Goal: Ask a question

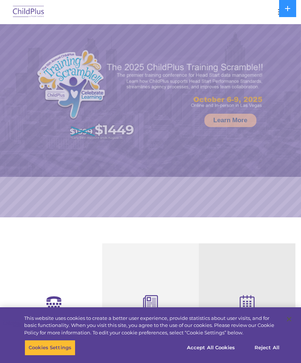
select select "MEDIUM"
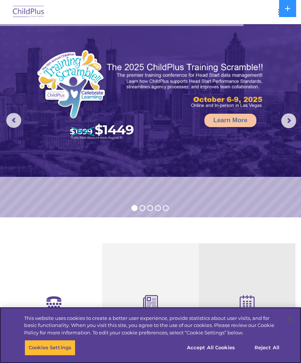
click at [215, 347] on button "Accept All Cookies" at bounding box center [211, 348] width 56 height 16
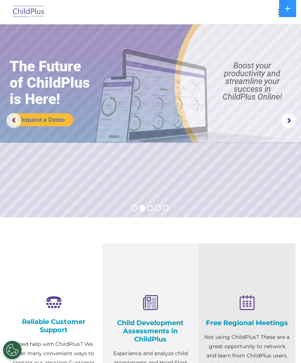
click at [273, 14] on div at bounding box center [150, 12] width 271 height 18
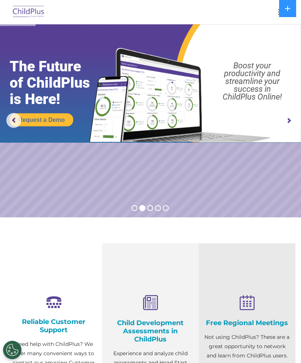
click at [288, 10] on icon at bounding box center [287, 8] width 5 height 5
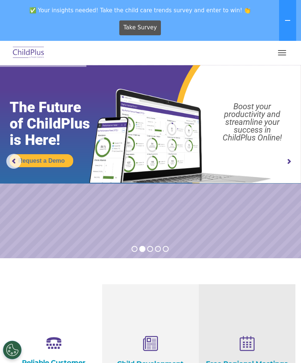
click at [281, 52] on button "button" at bounding box center [282, 53] width 16 height 12
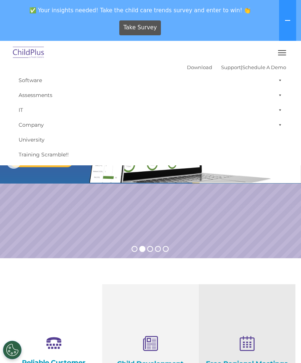
click at [193, 69] on link "Download" at bounding box center [199, 67] width 25 height 6
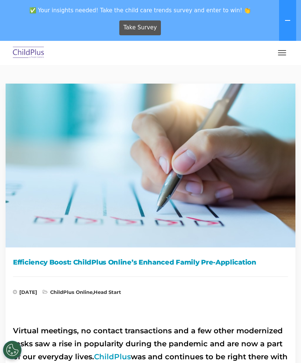
click at [274, 54] on button "button" at bounding box center [282, 53] width 16 height 12
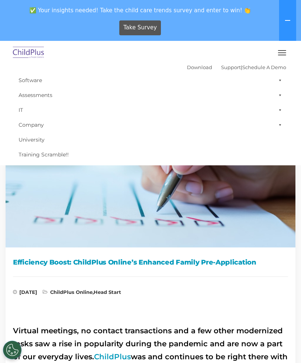
click at [280, 77] on span at bounding box center [278, 80] width 7 height 15
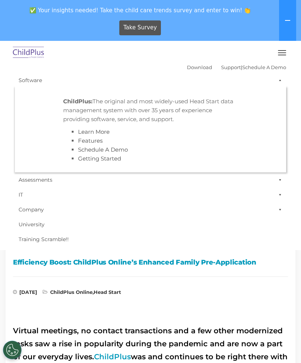
click at [281, 79] on span at bounding box center [278, 80] width 7 height 15
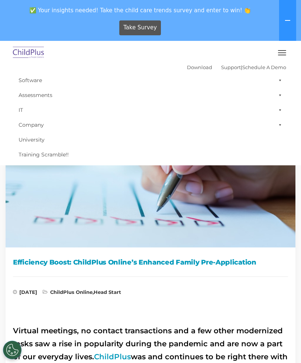
click at [276, 111] on span at bounding box center [278, 110] width 7 height 15
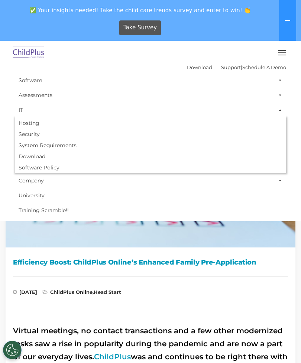
click at [280, 109] on span at bounding box center [278, 110] width 7 height 15
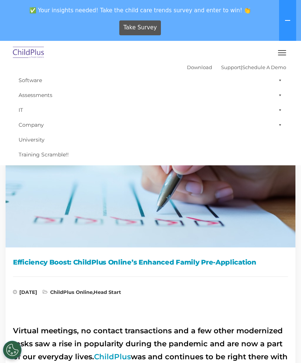
click at [279, 79] on span at bounding box center [278, 80] width 7 height 15
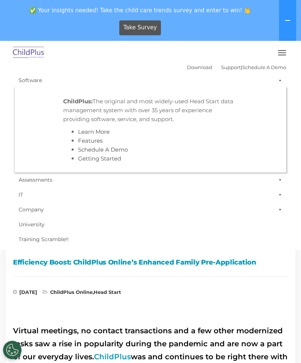
click at [103, 135] on link "Learn More" at bounding box center [94, 131] width 32 height 7
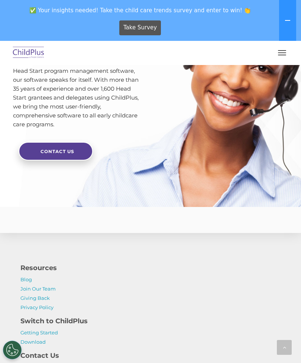
scroll to position [2087, 0]
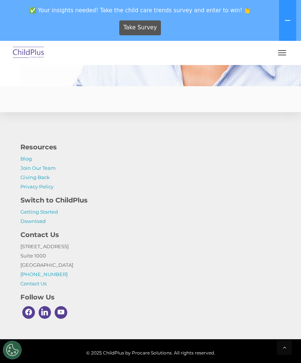
click at [38, 224] on link "Download" at bounding box center [32, 221] width 25 height 6
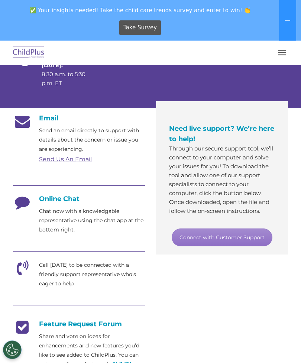
scroll to position [139, 0]
click at [254, 235] on link "Connect with Customer Support" at bounding box center [222, 238] width 101 height 18
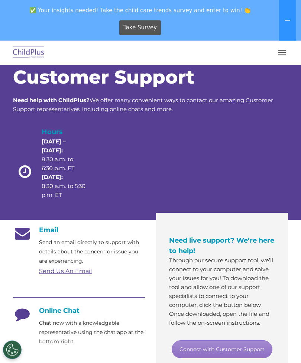
scroll to position [27, 0]
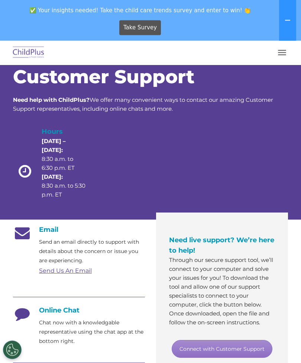
click at [55, 273] on link "Send Us An Email" at bounding box center [65, 271] width 53 height 7
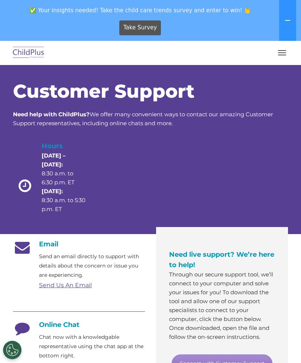
click at [281, 48] on button "button" at bounding box center [282, 53] width 16 height 12
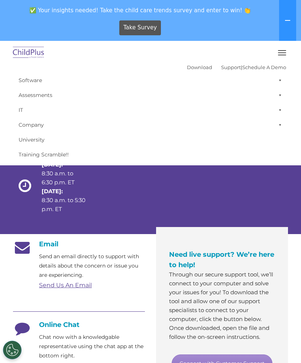
click at [237, 209] on div at bounding box center [228, 184] width 55 height 86
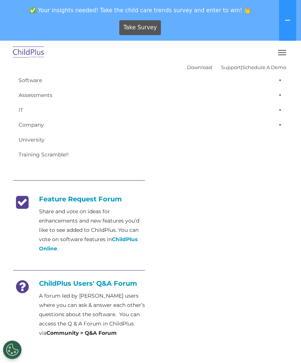
scroll to position [264, 0]
click at [51, 248] on strong "ChildPlus Online" at bounding box center [88, 244] width 99 height 16
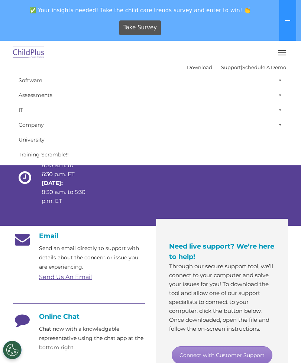
scroll to position [0, 0]
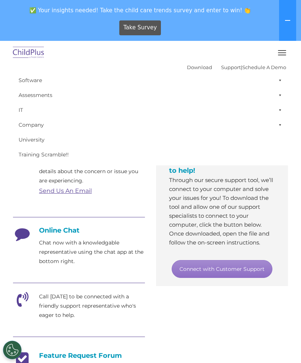
click at [242, 268] on link "Connect with Customer Support" at bounding box center [222, 269] width 101 height 18
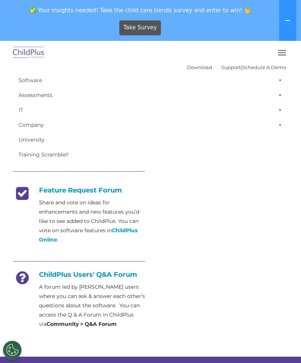
scroll to position [274, 0]
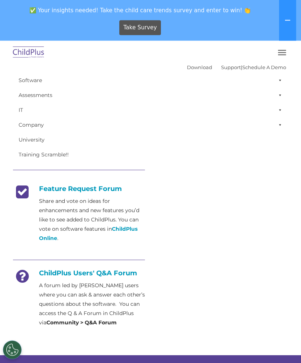
click at [67, 328] on div "Email Send an email directly to support with details about the concern or issue…" at bounding box center [78, 158] width 143 height 358
click at [74, 321] on strong "Community > Q&A Forum" at bounding box center [81, 323] width 70 height 7
click at [93, 326] on strong "Community > Q&A Forum" at bounding box center [81, 323] width 70 height 7
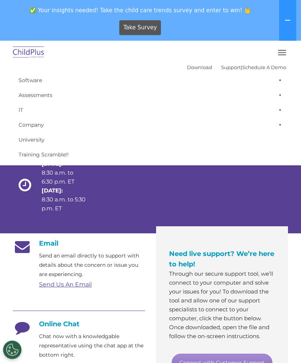
scroll to position [0, 0]
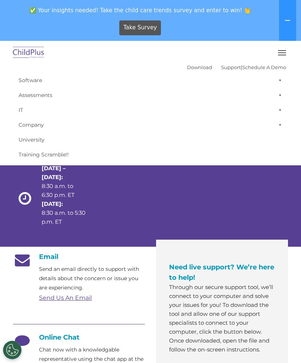
click at [222, 67] on link "Support" at bounding box center [231, 67] width 20 height 6
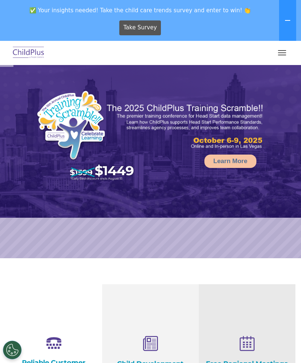
select select "MEDIUM"
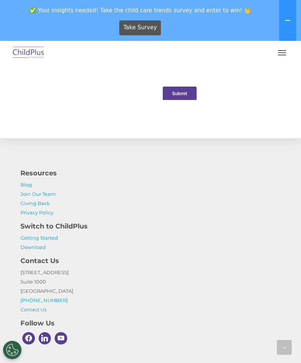
scroll to position [879, 0]
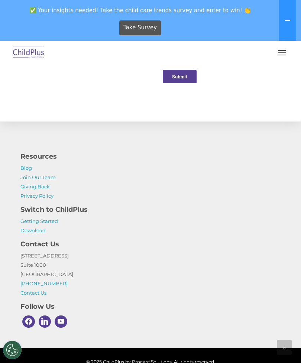
click at [33, 232] on link "Download" at bounding box center [32, 231] width 25 height 6
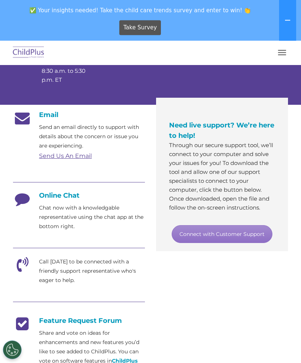
scroll to position [142, 0]
click at [44, 219] on p "Chat now with a knowledgable representative using the chat app at the bottom ri…" at bounding box center [92, 217] width 106 height 28
click at [248, 236] on link "Connect with Customer Support" at bounding box center [222, 234] width 101 height 18
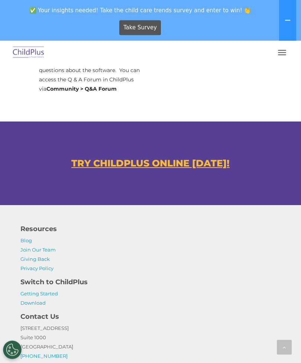
scroll to position [509, 0]
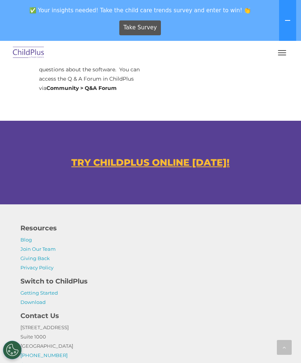
click at [84, 167] on u "TRY CHILDPLUS ONLINE TODAY!" at bounding box center [150, 162] width 158 height 11
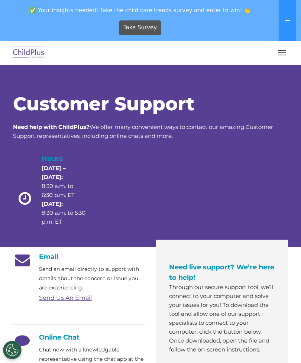
click at [282, 55] on span "button" at bounding box center [282, 55] width 8 height 1
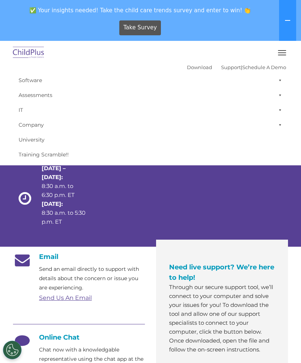
click at [24, 161] on link "Training Scramble!!" at bounding box center [150, 154] width 271 height 15
click at [31, 138] on link "University" at bounding box center [150, 139] width 271 height 15
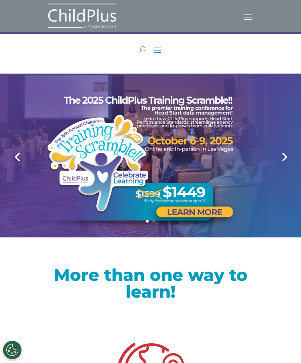
click at [160, 52] on span at bounding box center [158, 50] width 12 height 12
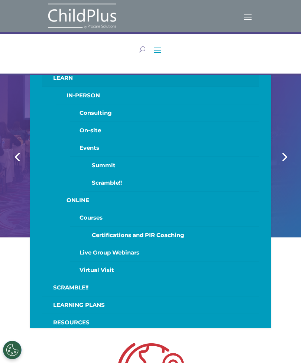
scroll to position [16, 0]
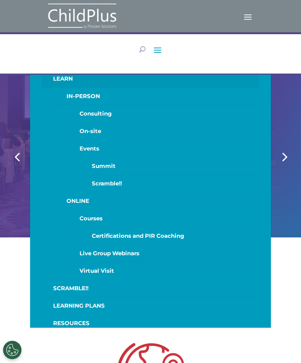
click at [163, 47] on span at bounding box center [158, 50] width 12 height 12
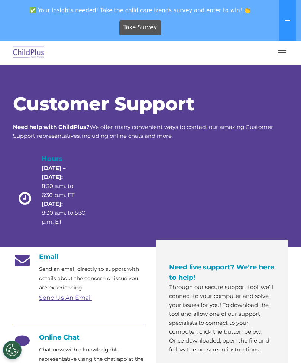
click at [284, 53] on span "button" at bounding box center [282, 52] width 8 height 1
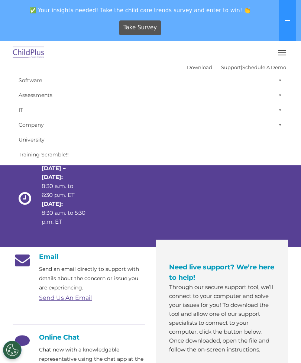
click at [280, 113] on span at bounding box center [278, 110] width 7 height 15
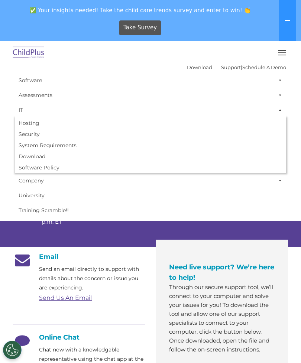
click at [278, 181] on span at bounding box center [278, 180] width 7 height 15
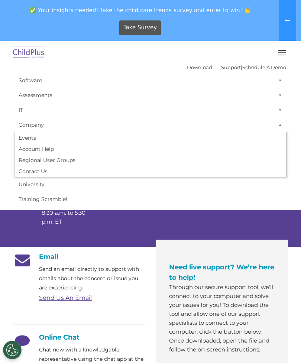
click at [43, 149] on link "Account Help" at bounding box center [150, 149] width 271 height 11
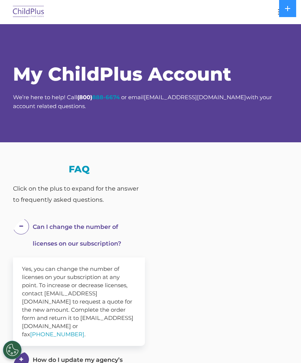
select select "MEDIUM"
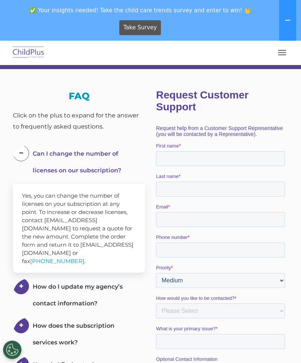
scroll to position [113, 0]
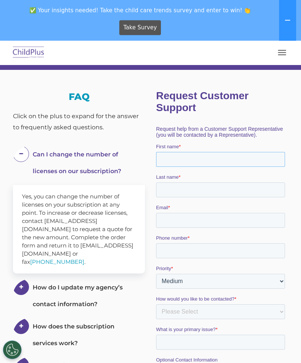
click at [242, 152] on input "First name *" at bounding box center [220, 159] width 129 height 15
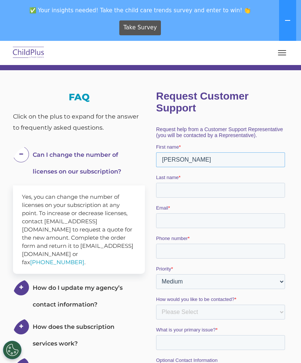
type input "[PERSON_NAME]"
click at [242, 184] on input "Last name *" at bounding box center [220, 190] width 129 height 15
type input "[PERSON_NAME]"
click at [238, 216] on input "Email *" at bounding box center [220, 220] width 129 height 15
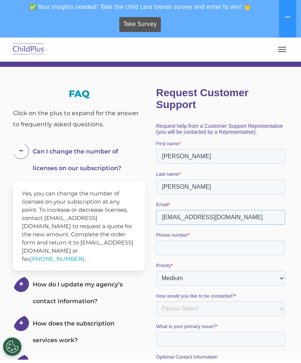
type input "[EMAIL_ADDRESS][DOMAIN_NAME]"
click at [235, 241] on input "Phone number *" at bounding box center [220, 248] width 129 height 15
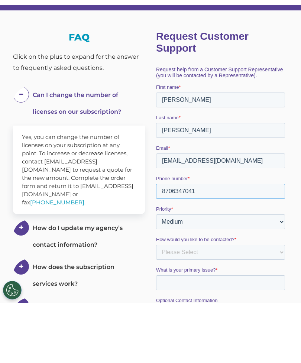
type input "8706347041"
click at [256, 215] on select "Please Select Low Medium High" at bounding box center [220, 222] width 129 height 15
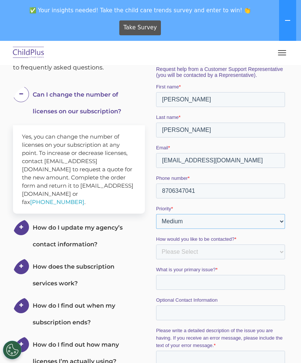
select select "HIGH"
click at [251, 245] on select "Please Select Phone Email" at bounding box center [220, 252] width 129 height 15
select select "Email"
click at [217, 275] on input "What is your primary issue? *" at bounding box center [220, 282] width 129 height 15
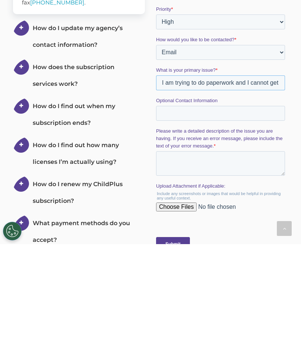
scroll to position [254, 0]
type input "I am trying to do paperwork and I cannot get my agency ID to work."
click at [264, 151] on textarea "Please write a detailed description of the issue you are having. If you receive…" at bounding box center [220, 163] width 129 height 25
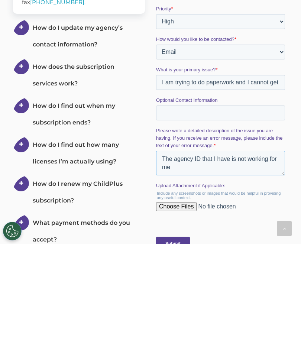
type textarea "The agency ID that I have is not working for me"
click at [180, 239] on input "Submit" at bounding box center [173, 244] width 34 height 14
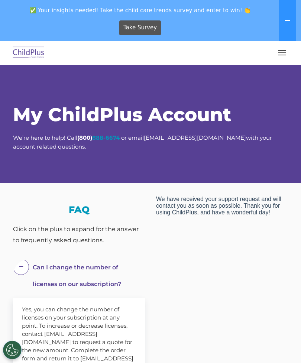
scroll to position [0, 0]
